Goal: Ask a question: Seek information or help from site administrators or community

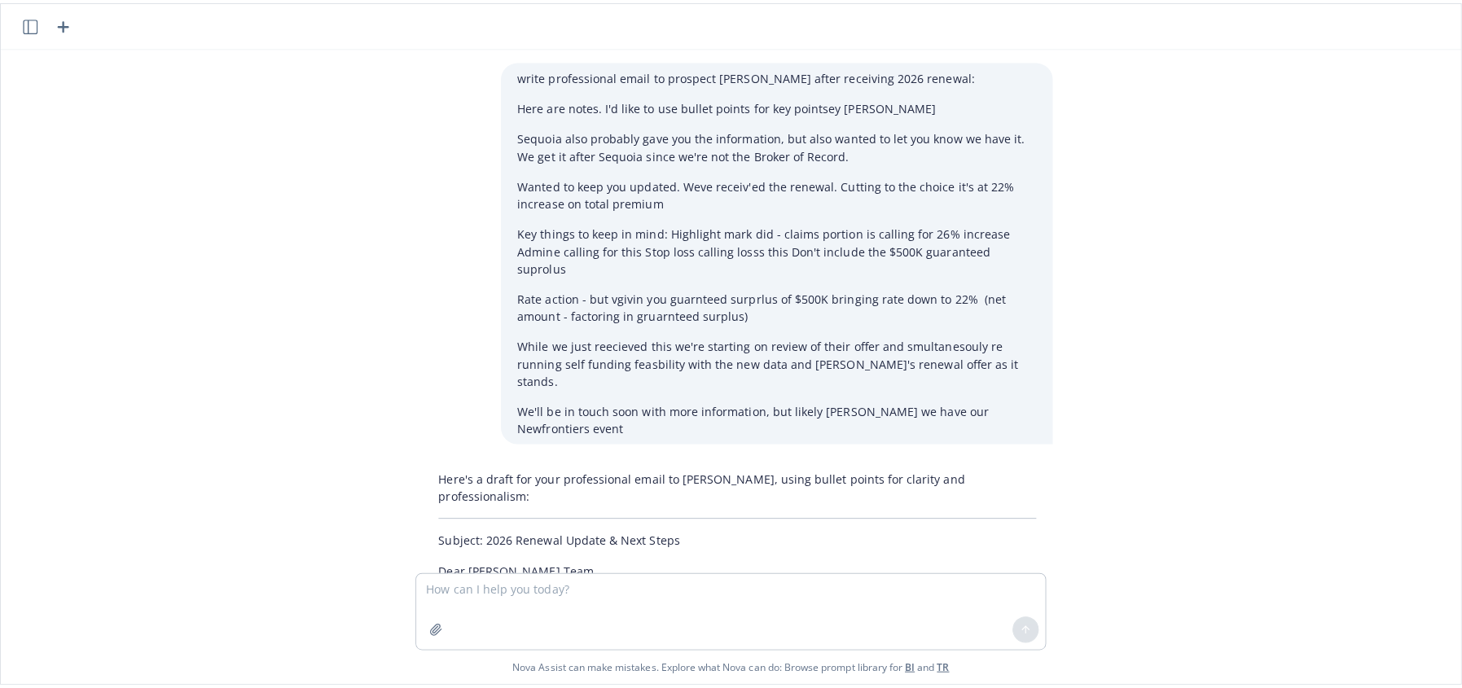
scroll to position [511, 0]
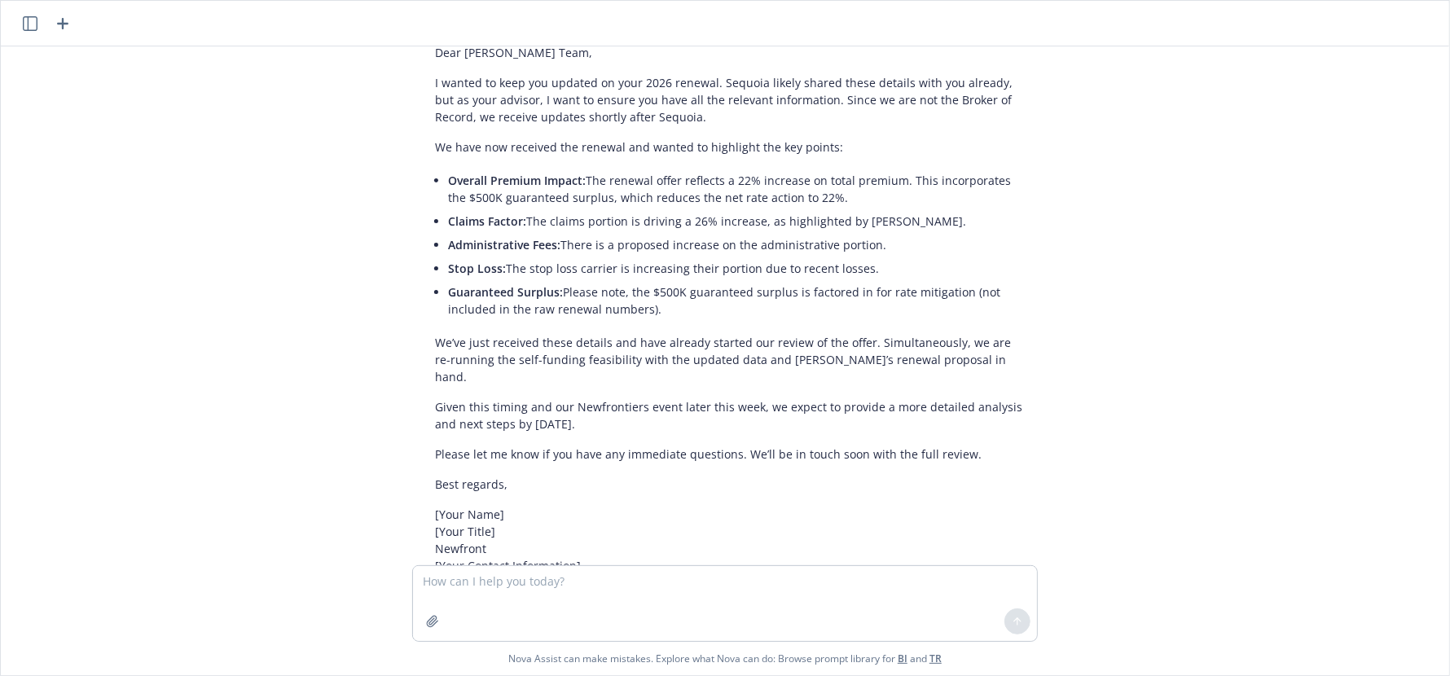
click at [24, 283] on div "write professional email to prospect [PERSON_NAME] after receiving 2026 renewal…" at bounding box center [724, 305] width 1435 height 519
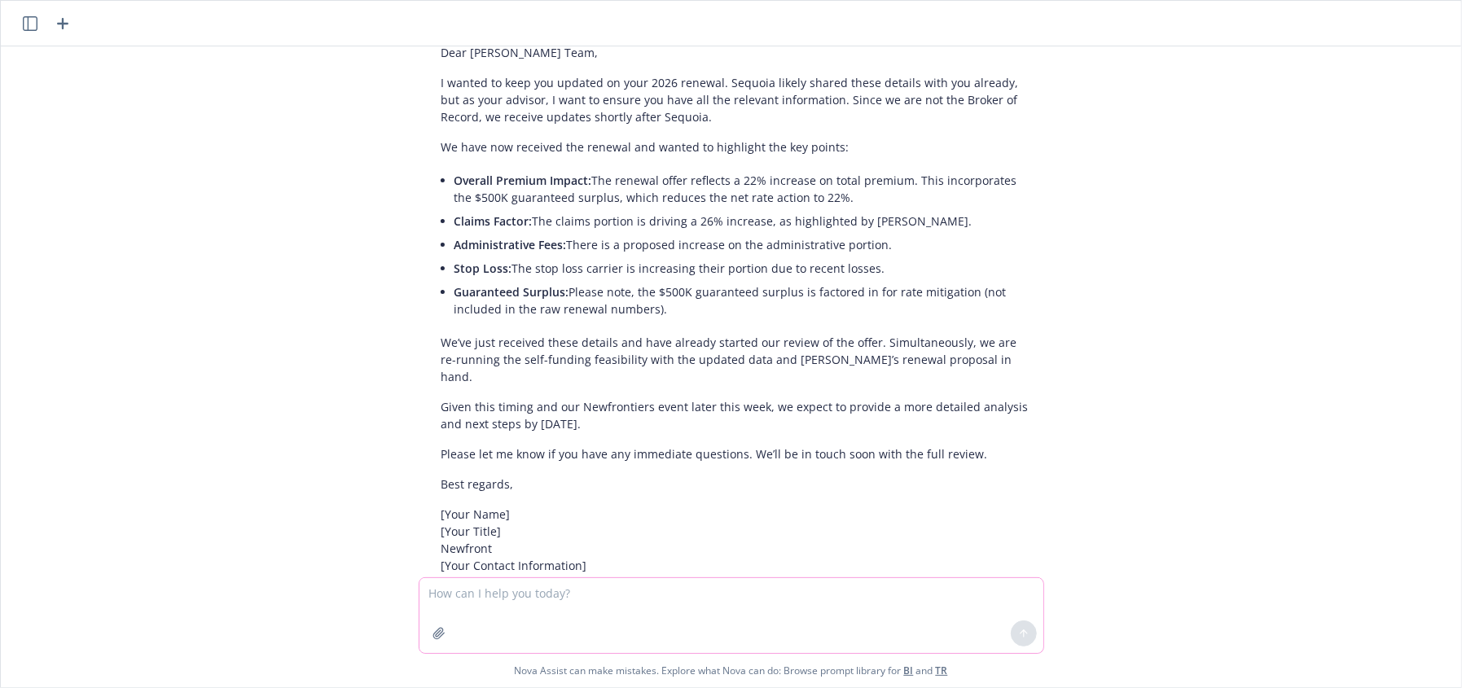
click at [626, 626] on textarea at bounding box center [731, 615] width 624 height 75
type textarea "who can see my chats at newfront"
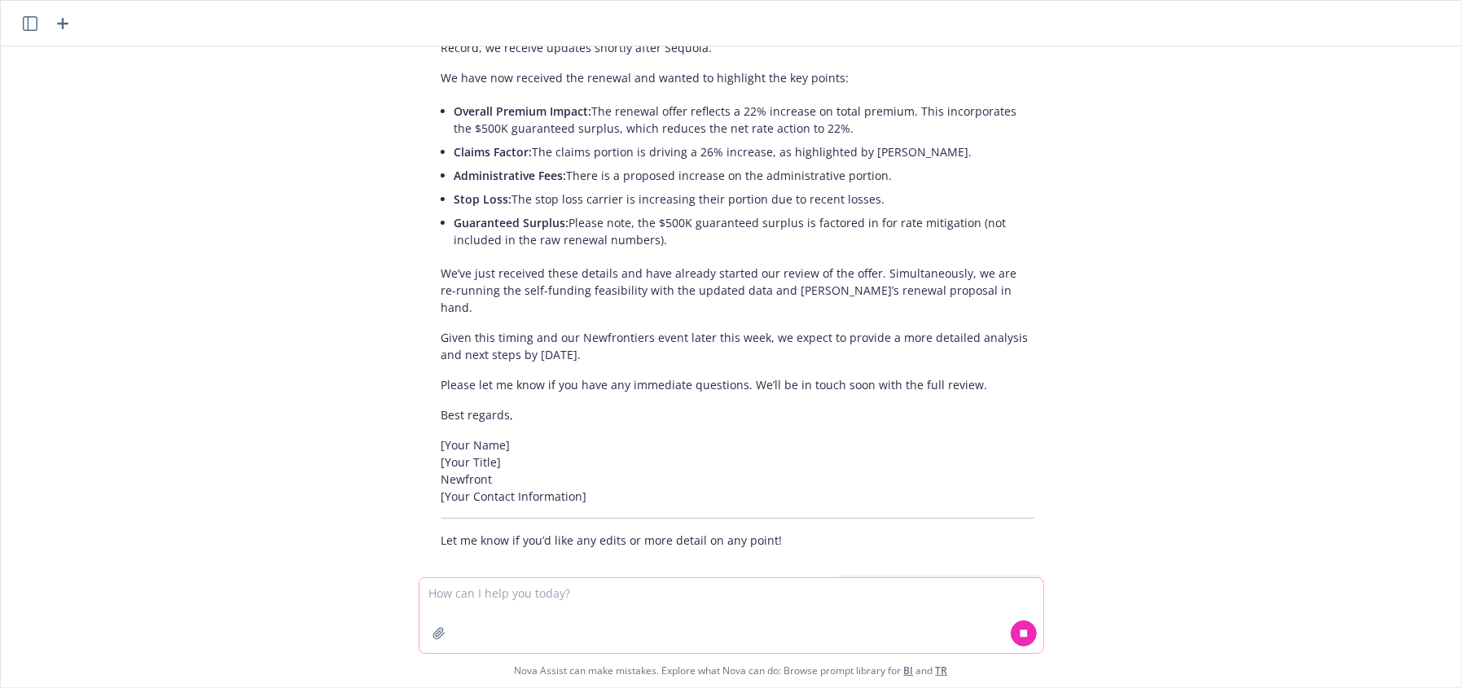
scroll to position [580, 0]
click at [536, 600] on textarea at bounding box center [731, 615] width 624 height 75
click at [30, 25] on icon "button" at bounding box center [30, 23] width 15 height 15
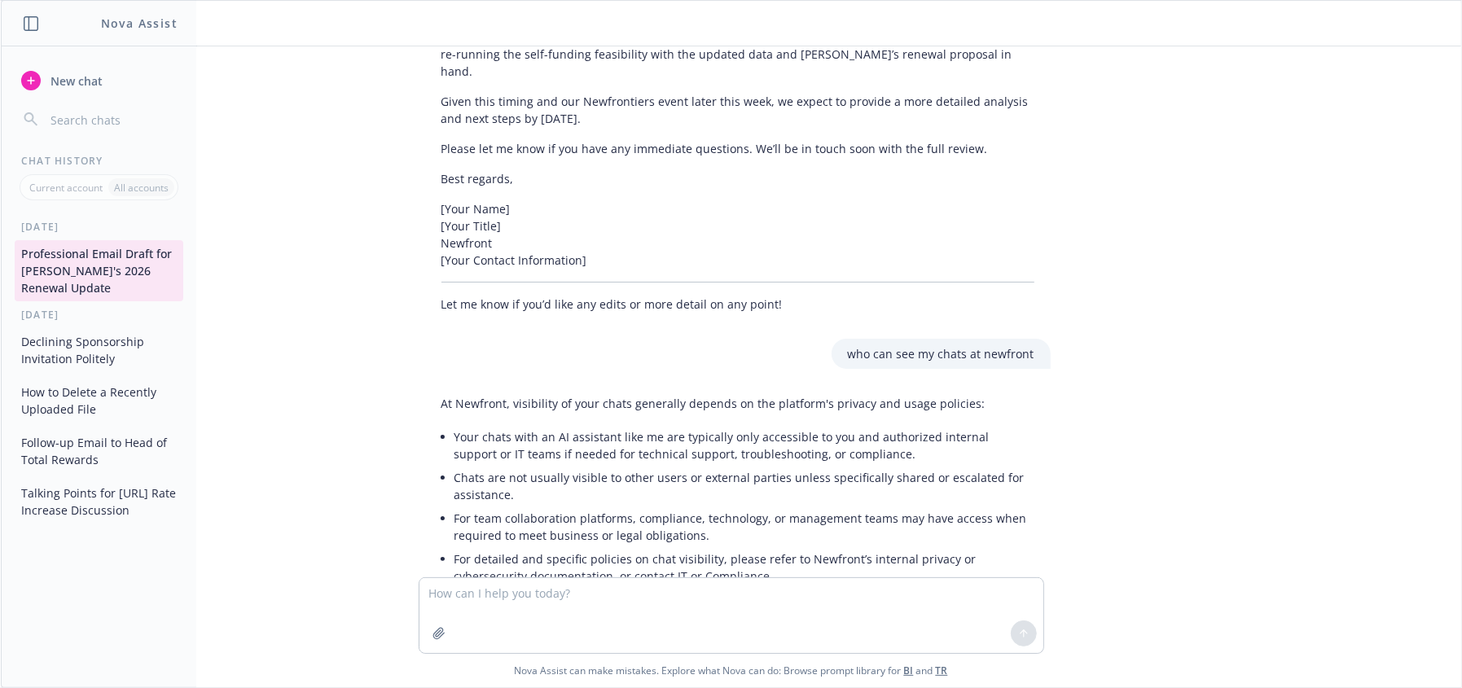
scroll to position [832, 0]
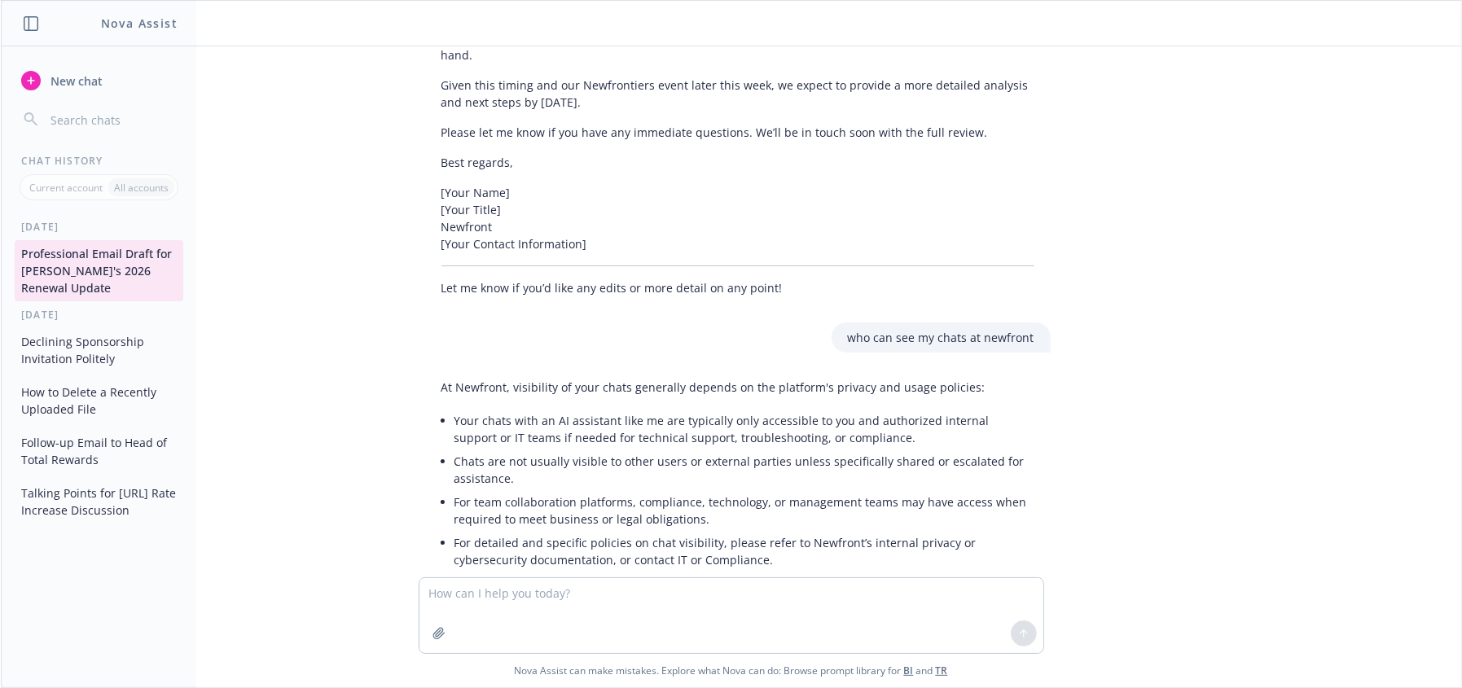
drag, startPoint x: 108, startPoint y: 259, endPoint x: 1457, endPoint y: 225, distance: 1349.2
click at [1449, 225] on div "write professional email to prospect [PERSON_NAME] after receiving 2026 renewal…" at bounding box center [731, 366] width 1460 height 641
